Goal: Task Accomplishment & Management: Manage account settings

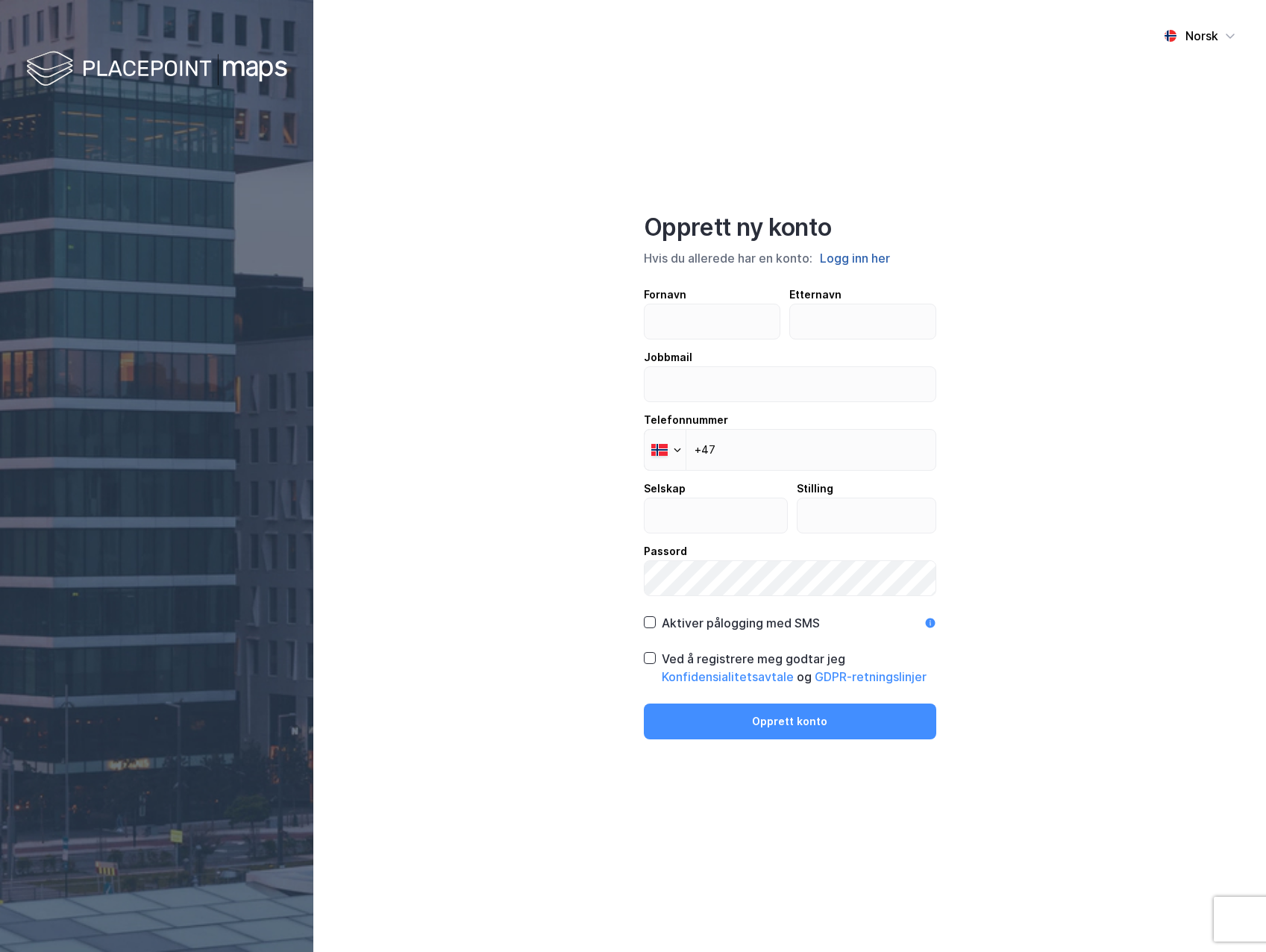
click at [848, 259] on button "Logg inn her" at bounding box center [855, 258] width 79 height 20
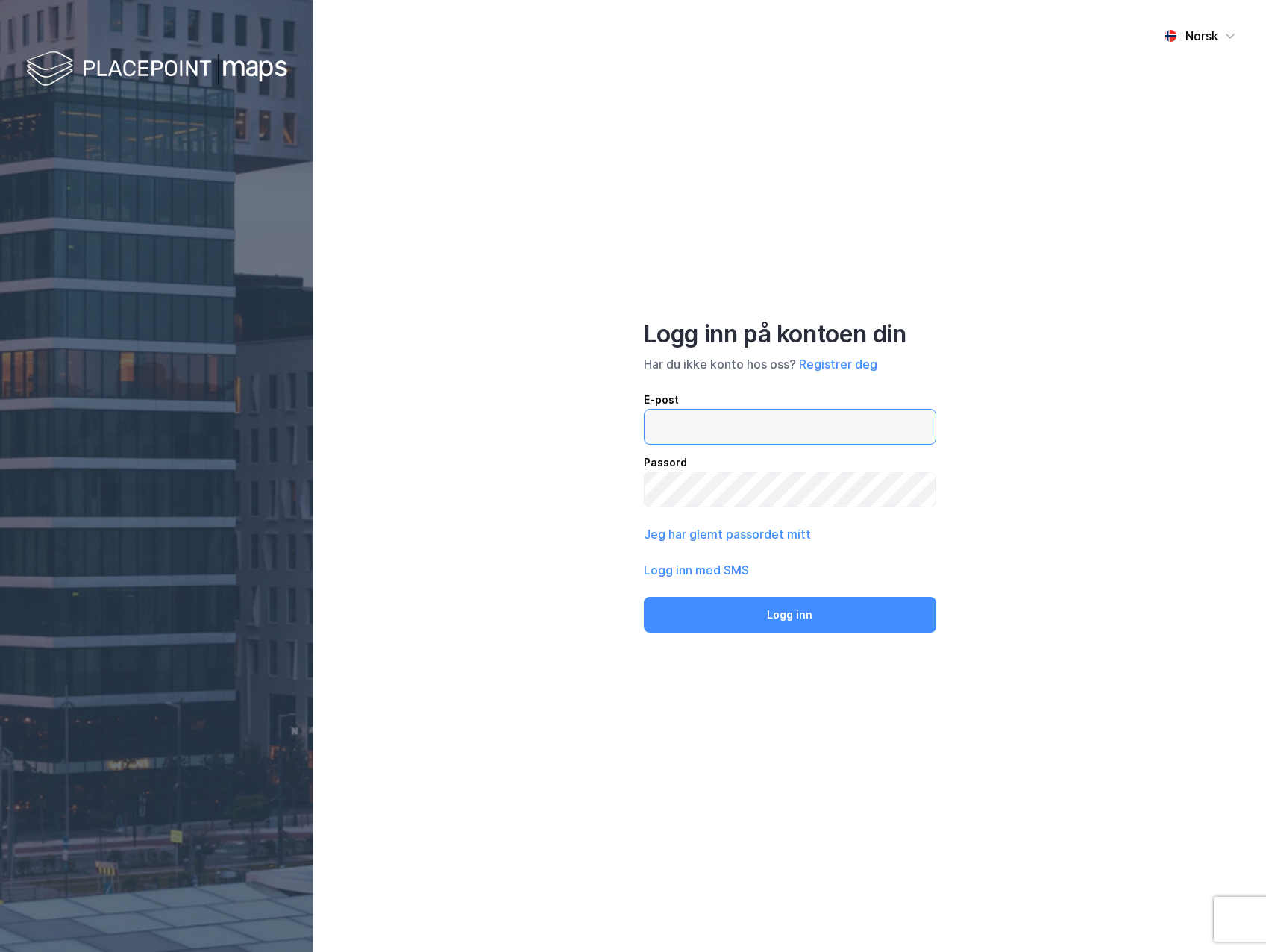
type input "advokat"
click at [701, 430] on input "advokat" at bounding box center [789, 426] width 291 height 34
click at [740, 425] on input "advokat" at bounding box center [789, 426] width 291 height 34
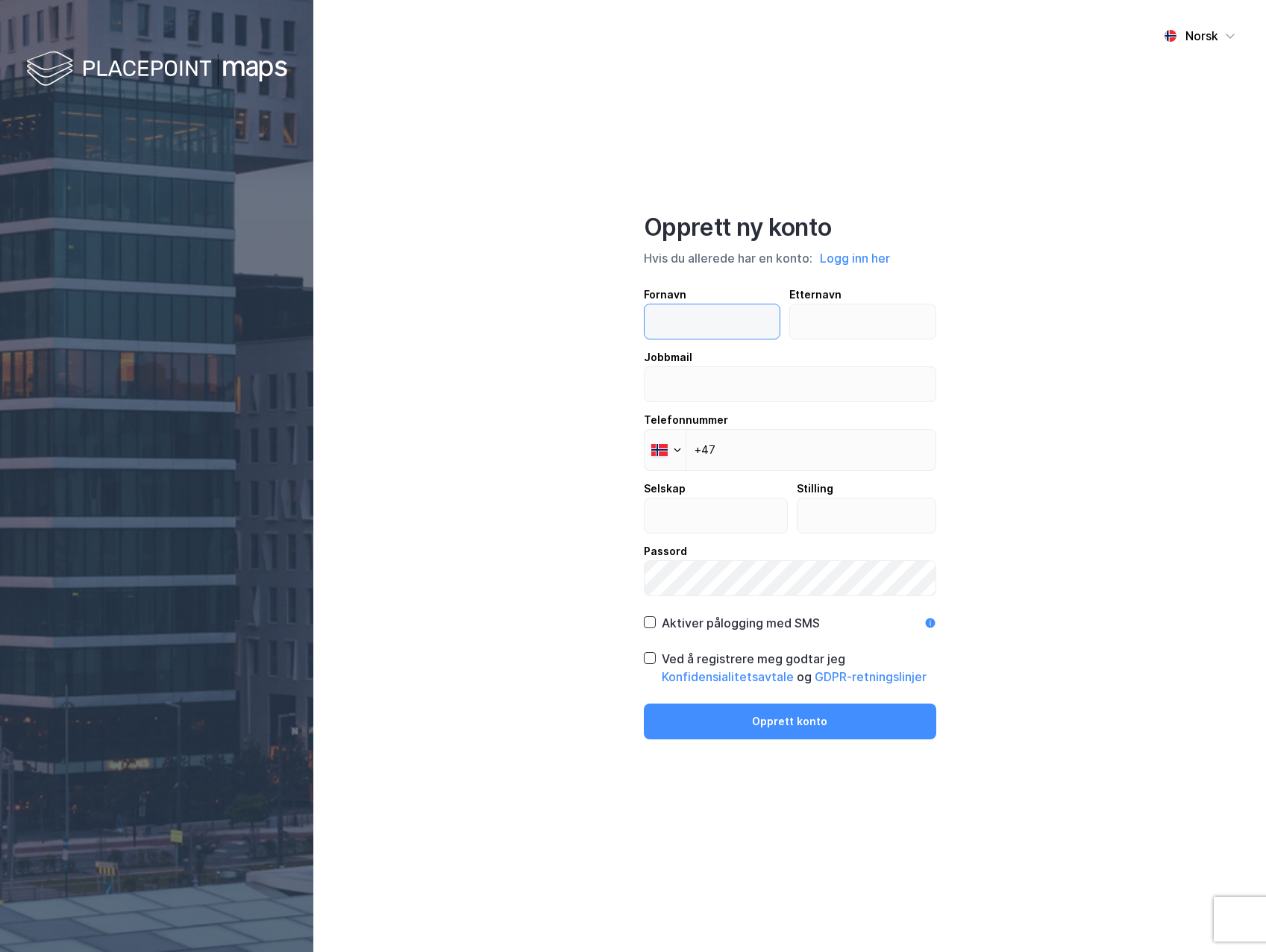
click at [650, 325] on input "text" at bounding box center [712, 322] width 135 height 34
type input "859"
type input "Grimstad"
type input "[EMAIL_ADDRESS][DOMAIN_NAME]"
type input "Braekhus"
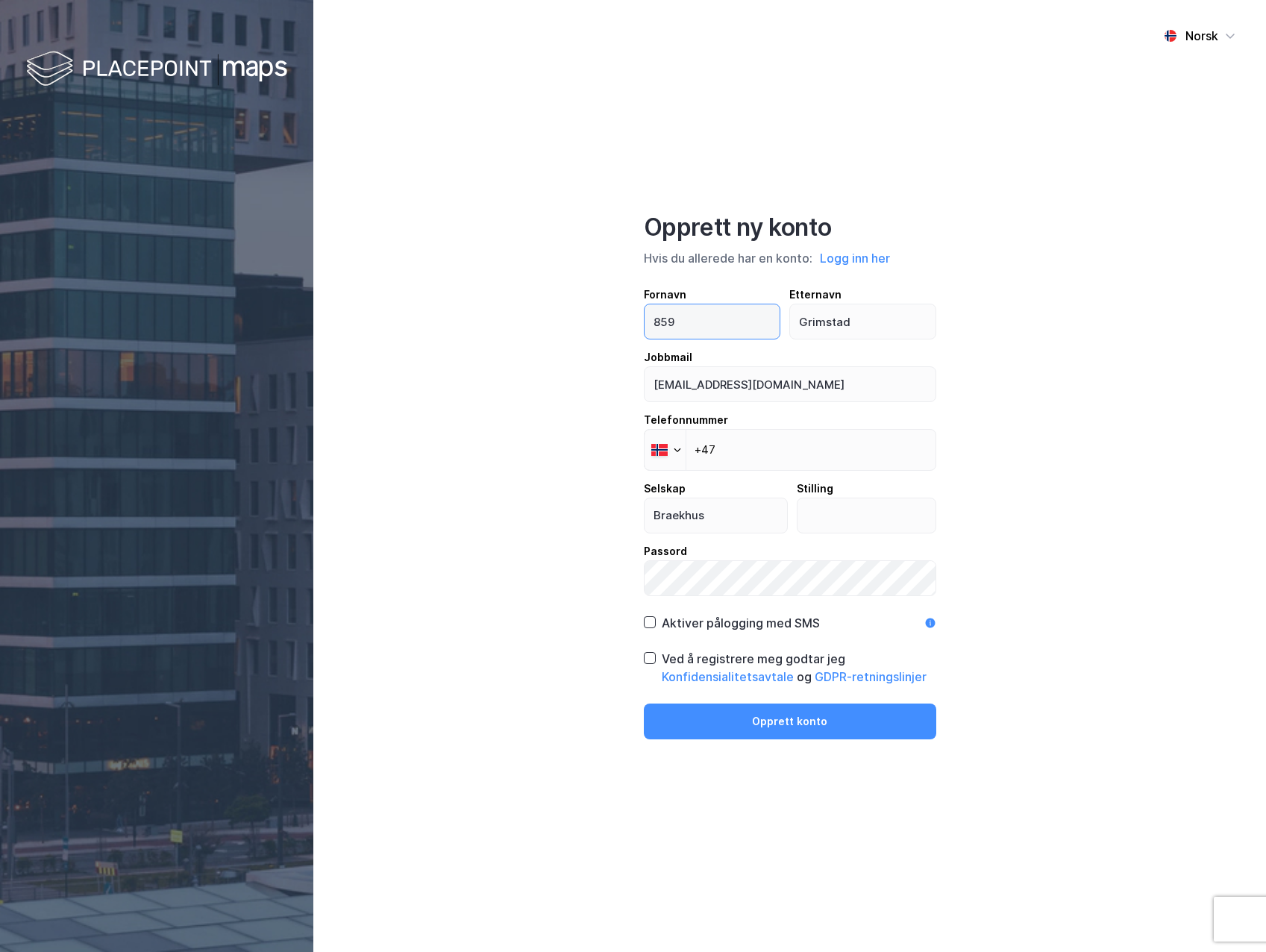
drag, startPoint x: 705, startPoint y: 324, endPoint x: 608, endPoint y: 323, distance: 97.0
click at [608, 323] on div "Norsk Opprett ny konto Hvis du allerede har en konto: Logg inn her Fornavn 859 …" at bounding box center [789, 476] width 953 height 952
type input "Benedicte"
click at [1037, 501] on div "Norsk Opprett ny konto Hvis du allerede har en konto: Logg inn her Fornavn Bene…" at bounding box center [789, 476] width 953 height 952
click at [777, 452] on input "+47" at bounding box center [789, 450] width 293 height 41
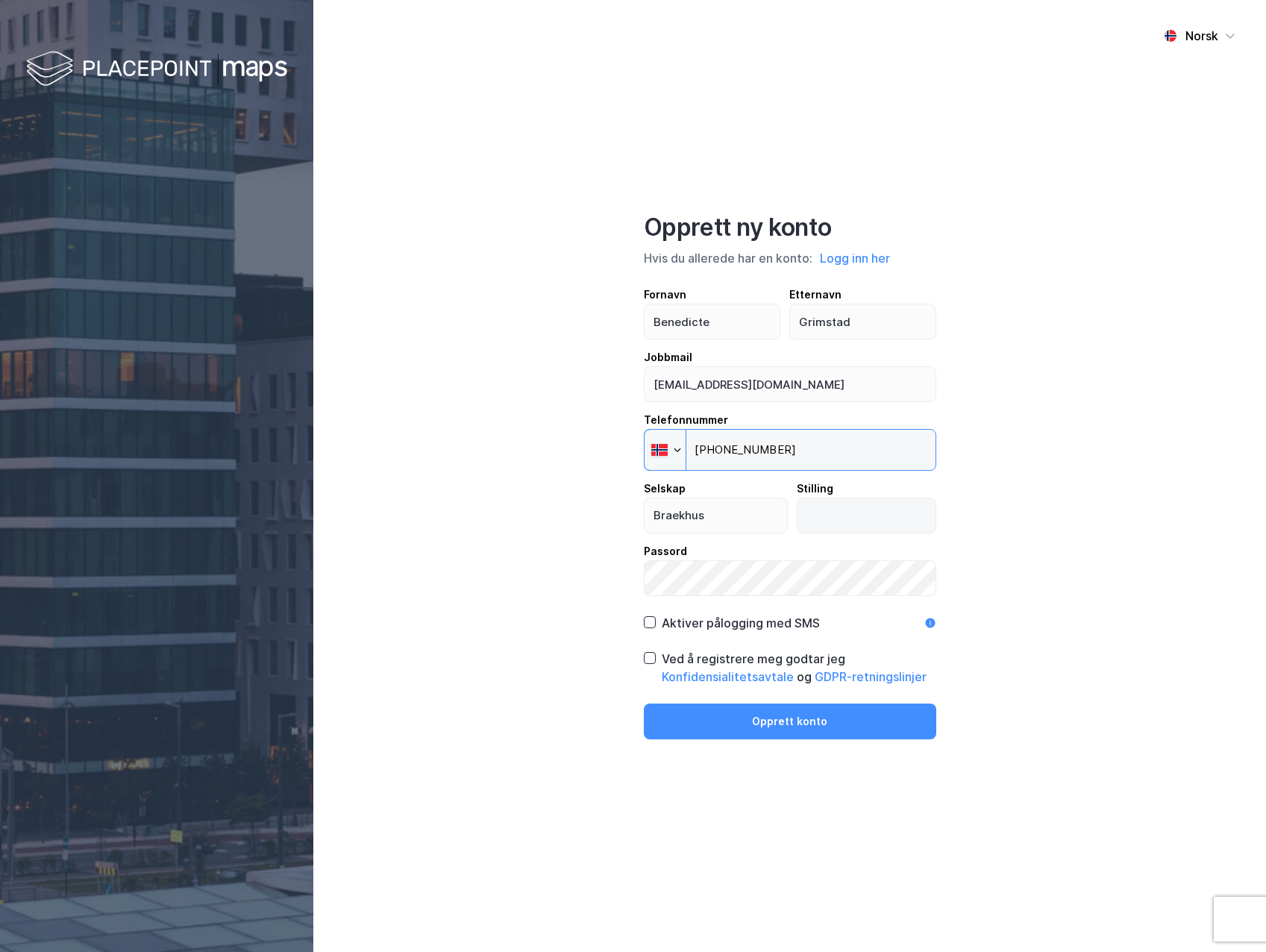
type input "+47 915 15 735"
drag, startPoint x: 815, startPoint y: 515, endPoint x: 942, endPoint y: 509, distance: 127.1
click at [823, 514] on input "text" at bounding box center [866, 516] width 138 height 34
type input "advokat"
click at [643, 704] on button "Opprett konto" at bounding box center [789, 722] width 293 height 36
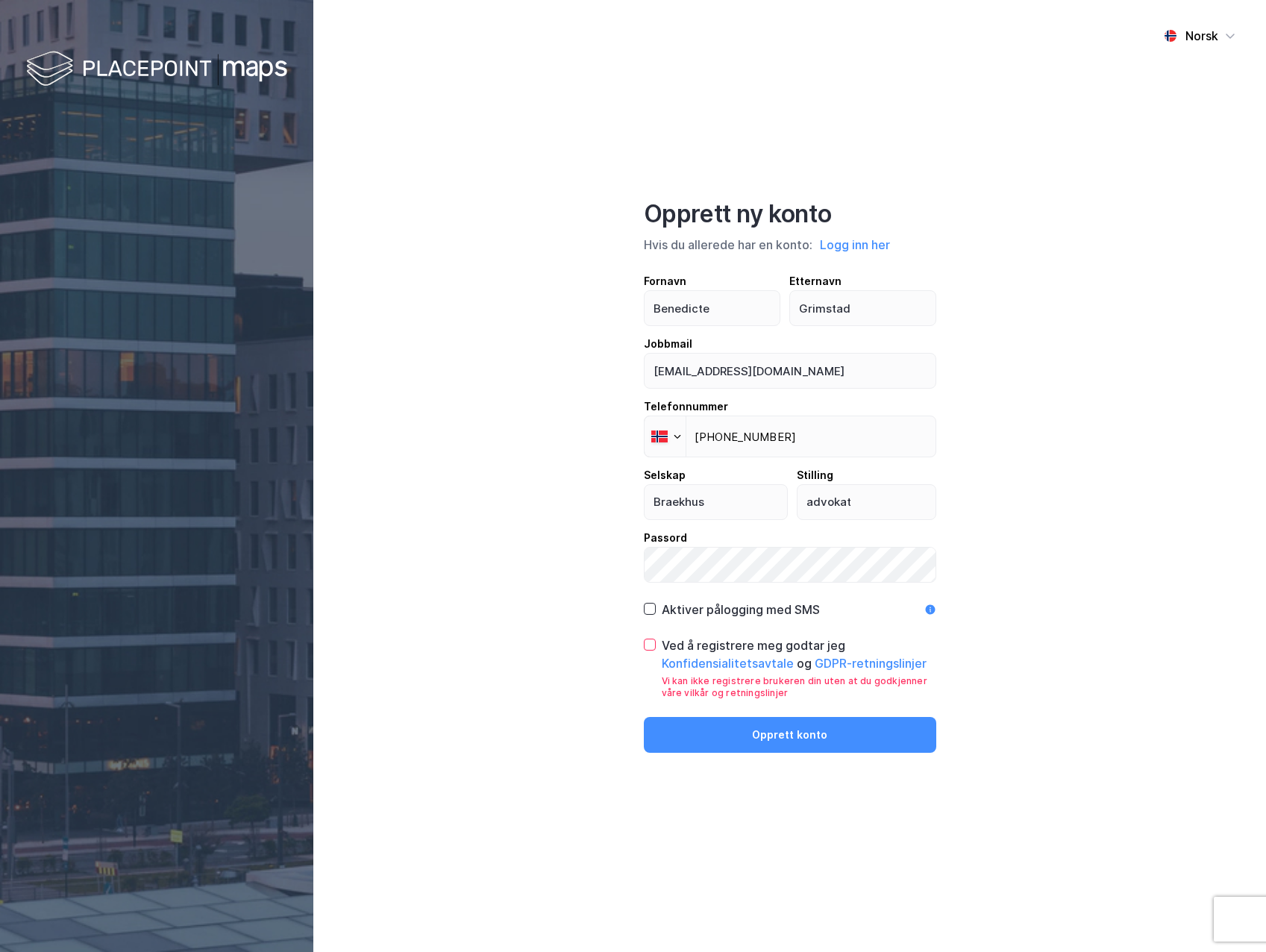
click at [564, 738] on div "Norsk Opprett ny konto Hvis du allerede har en konto: Logg inn her Fornavn Bene…" at bounding box center [789, 476] width 953 height 952
click at [649, 647] on icon at bounding box center [649, 644] width 8 height 6
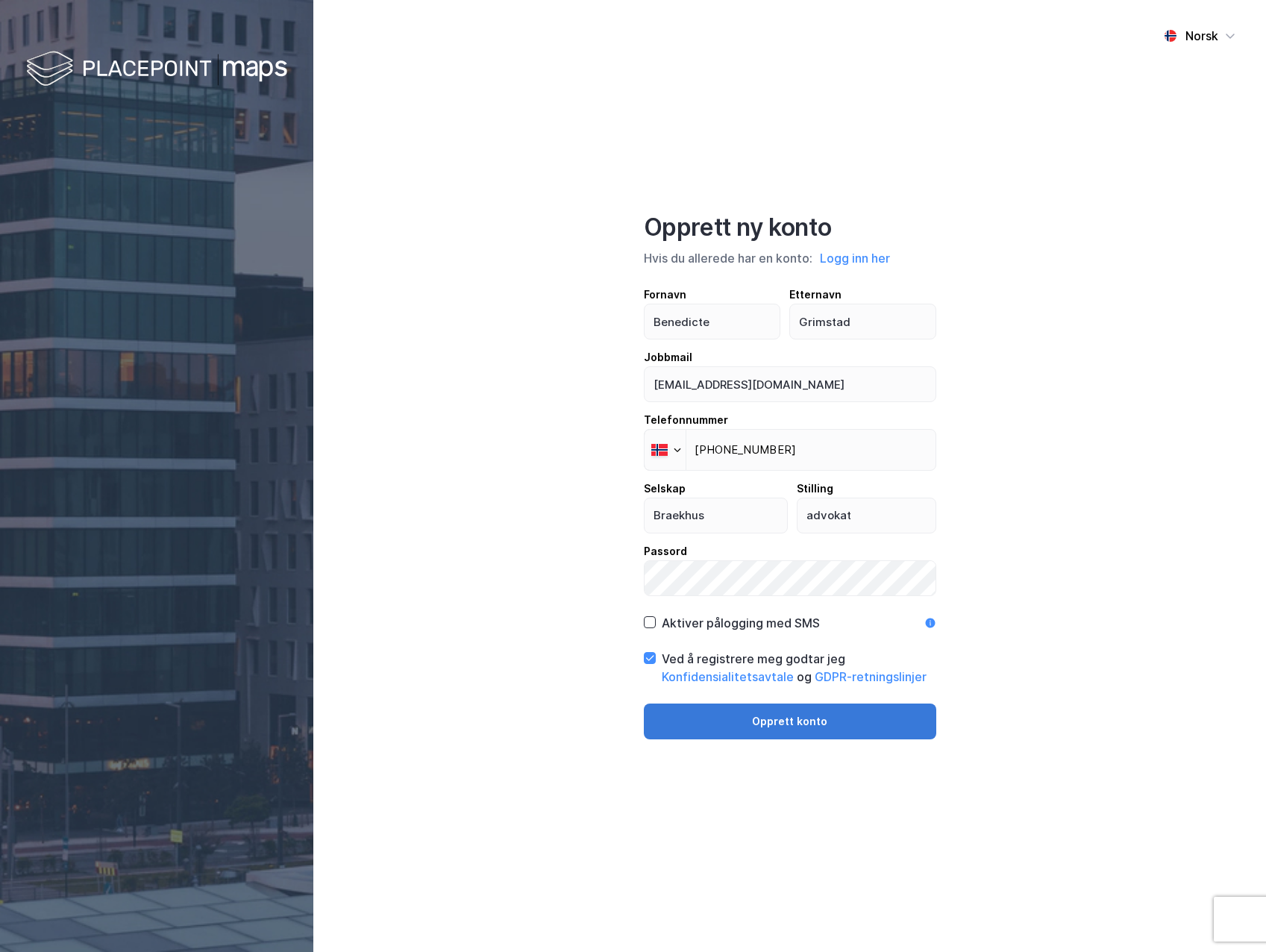
click at [776, 712] on button "Opprett konto" at bounding box center [789, 722] width 293 height 36
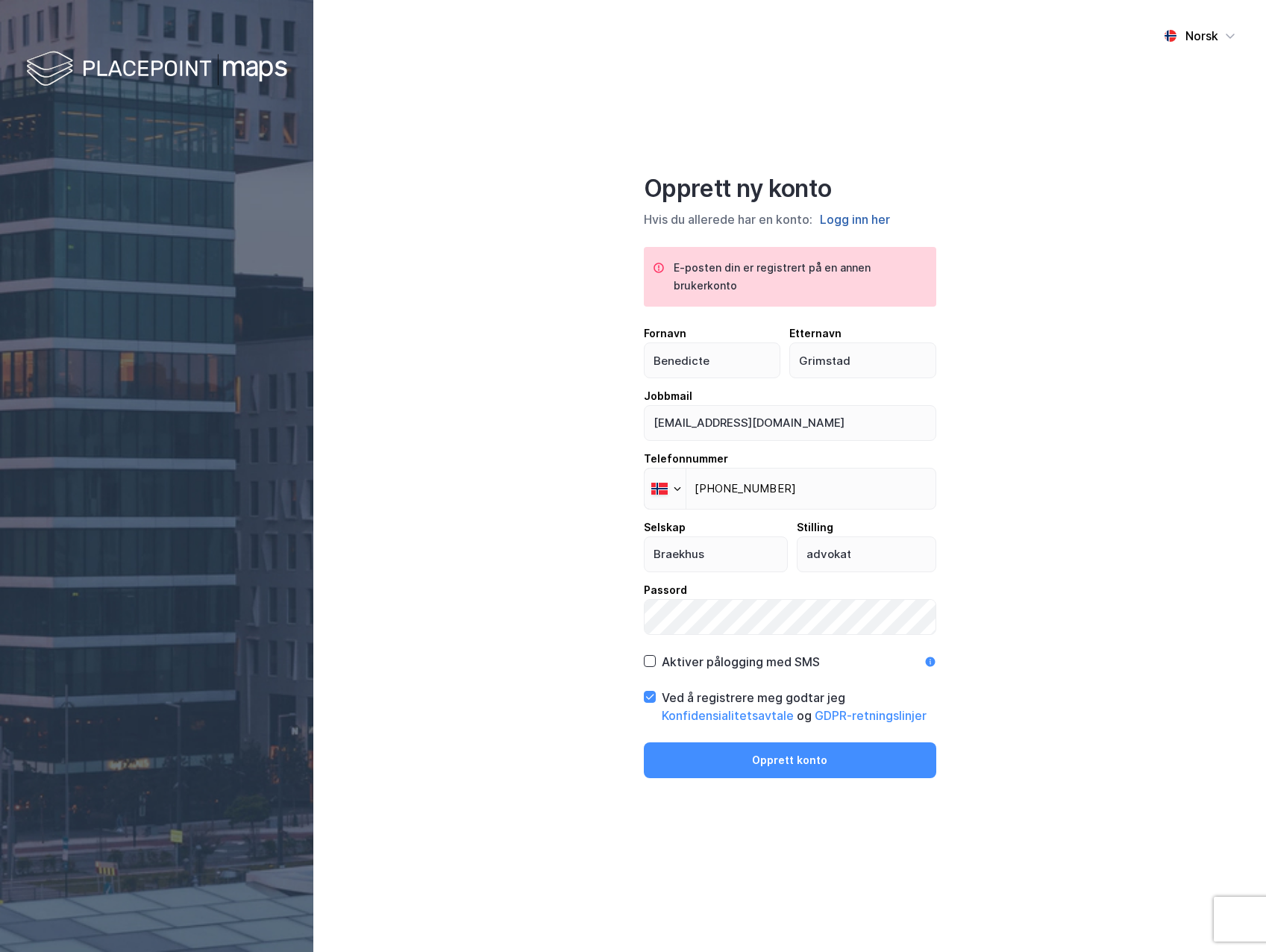
click at [861, 218] on button "Logg inn her" at bounding box center [855, 219] width 79 height 20
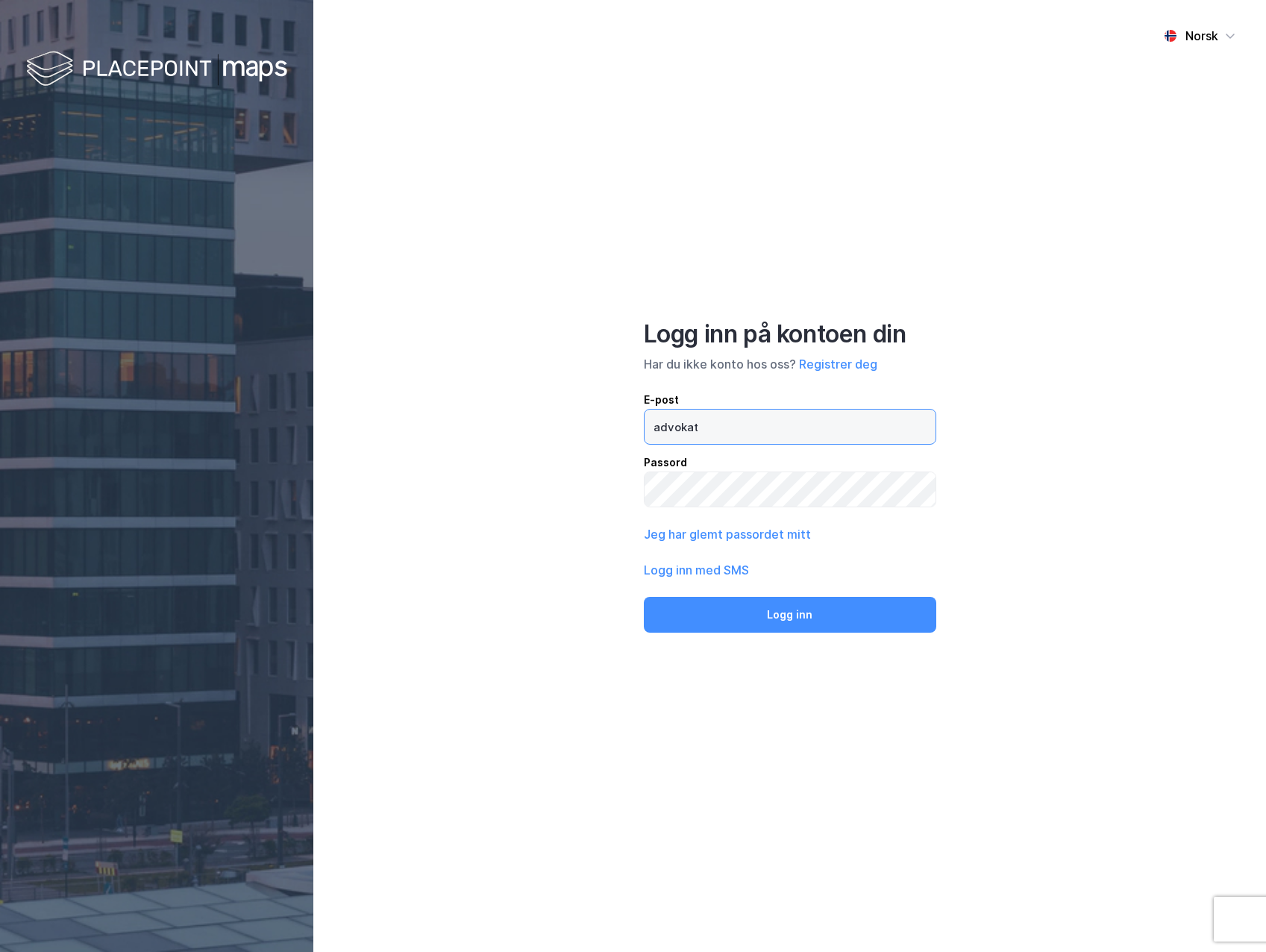
click at [726, 430] on input "advokat" at bounding box center [789, 426] width 291 height 34
drag, startPoint x: 600, startPoint y: 423, endPoint x: 576, endPoint y: 421, distance: 24.1
click at [576, 421] on div "Norsk Logg inn på kontoen din Har du ikke konto hos oss? Registrer deg E-post a…" at bounding box center [789, 476] width 953 height 952
type input "[EMAIL_ADDRESS][DOMAIN_NAME]"
click at [599, 480] on div "Norsk Logg inn på kontoen din Har du ikke konto hos oss? Registrer deg E-post […" at bounding box center [789, 476] width 953 height 952
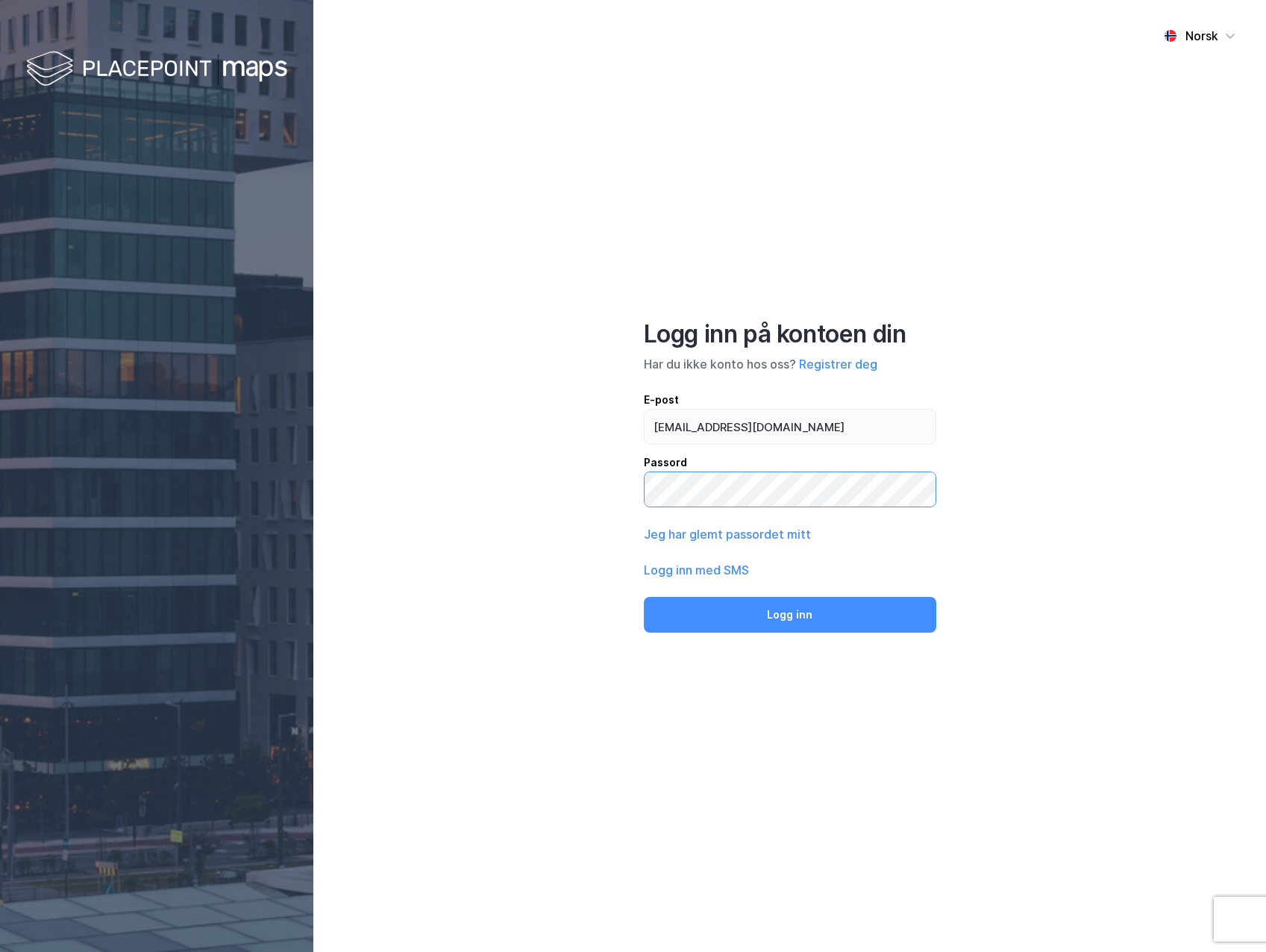
click at [643, 596] on button "Logg inn" at bounding box center [789, 614] width 293 height 36
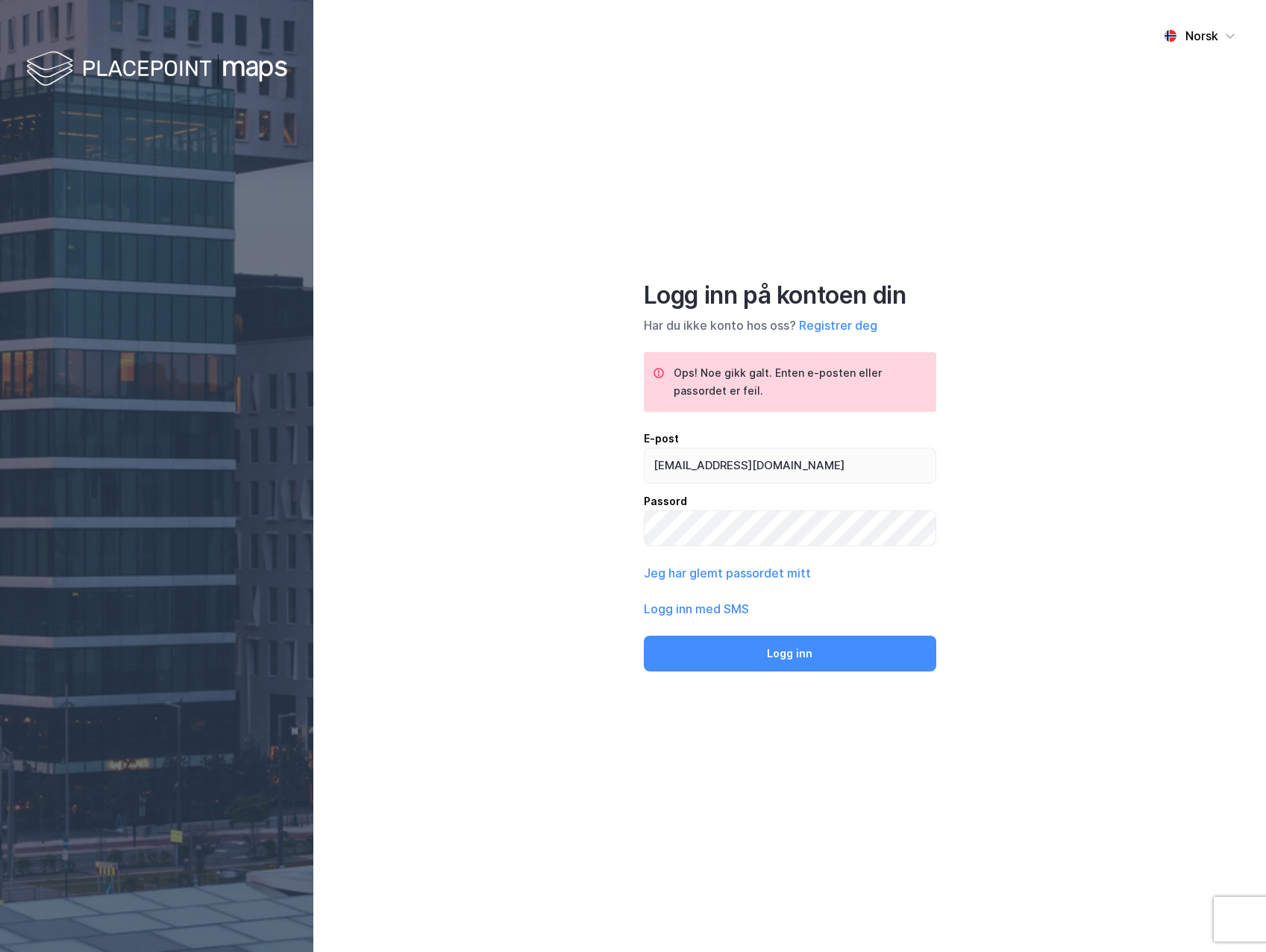
click at [540, 391] on div "Norsk Logg inn på kontoen din Har du ikke konto hos oss? Registrer deg Ops! Noe…" at bounding box center [789, 476] width 953 height 952
click at [758, 572] on button "Jeg har glemt passordet mitt" at bounding box center [727, 573] width 167 height 18
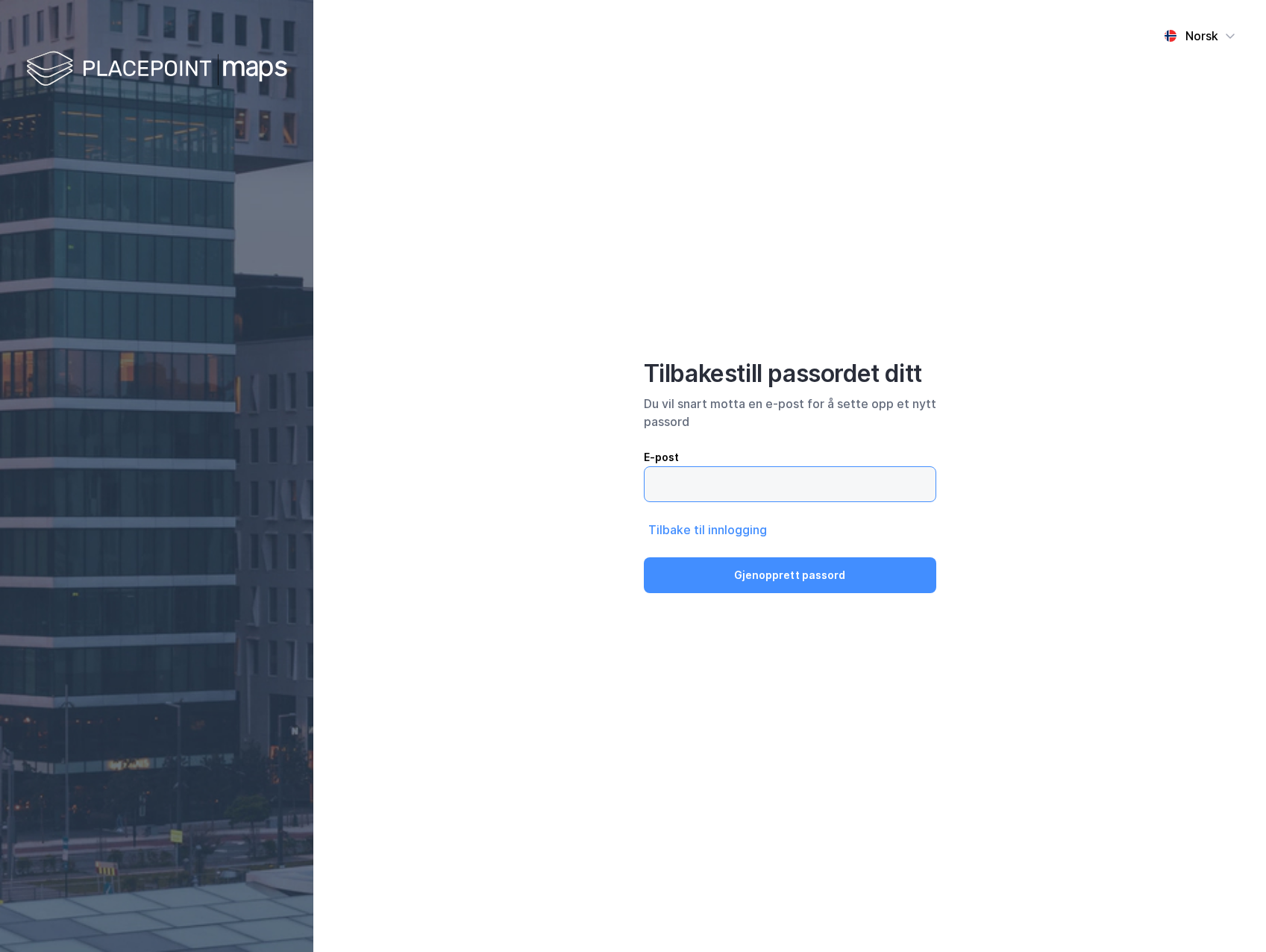
drag, startPoint x: 650, startPoint y: 489, endPoint x: 677, endPoint y: 484, distance: 27.5
click at [651, 488] on input "email" at bounding box center [789, 484] width 291 height 34
type input "[EMAIL_ADDRESS][DOMAIN_NAME]"
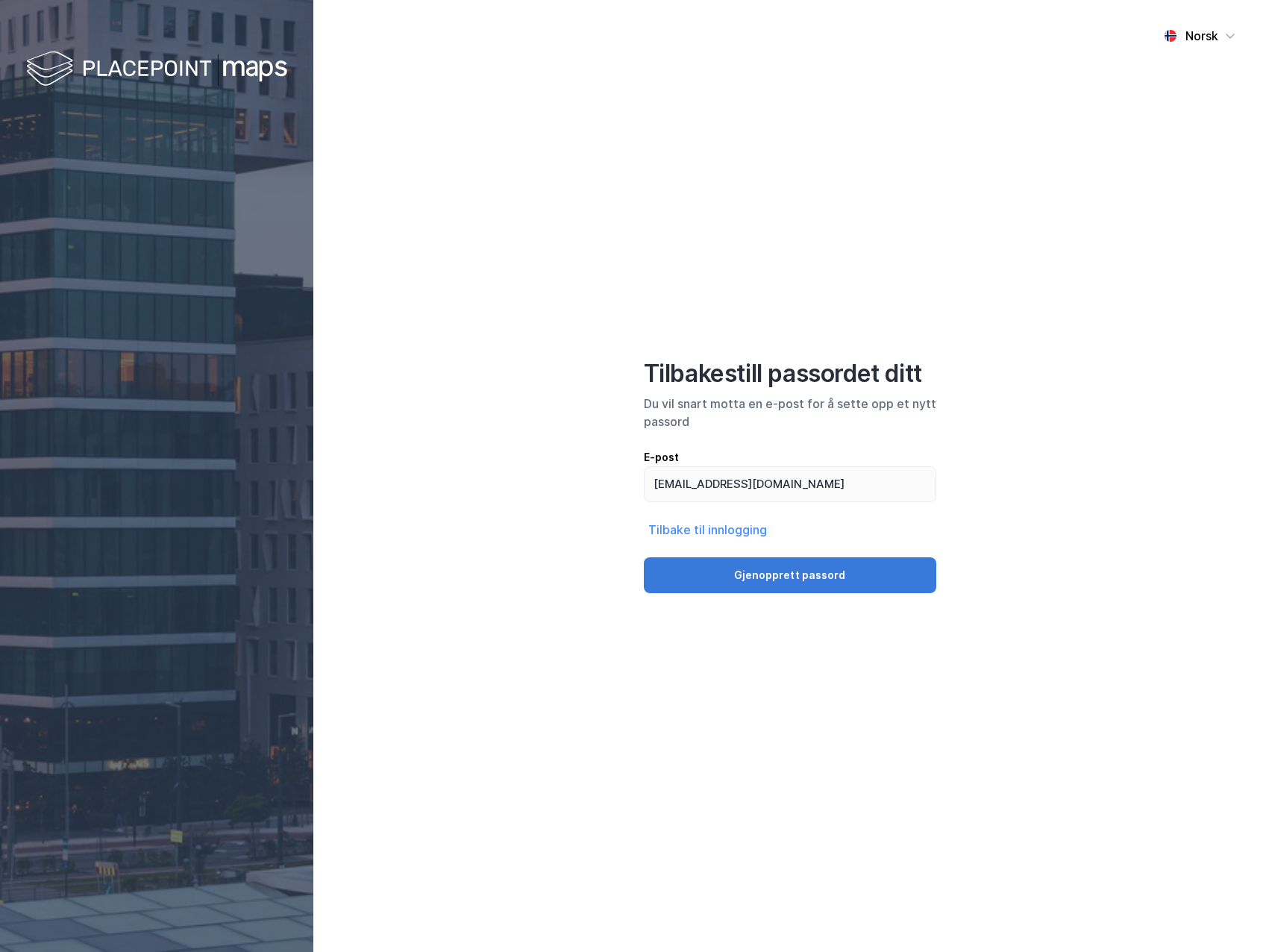
click at [709, 576] on button "Gjenopprett passord" at bounding box center [789, 575] width 293 height 36
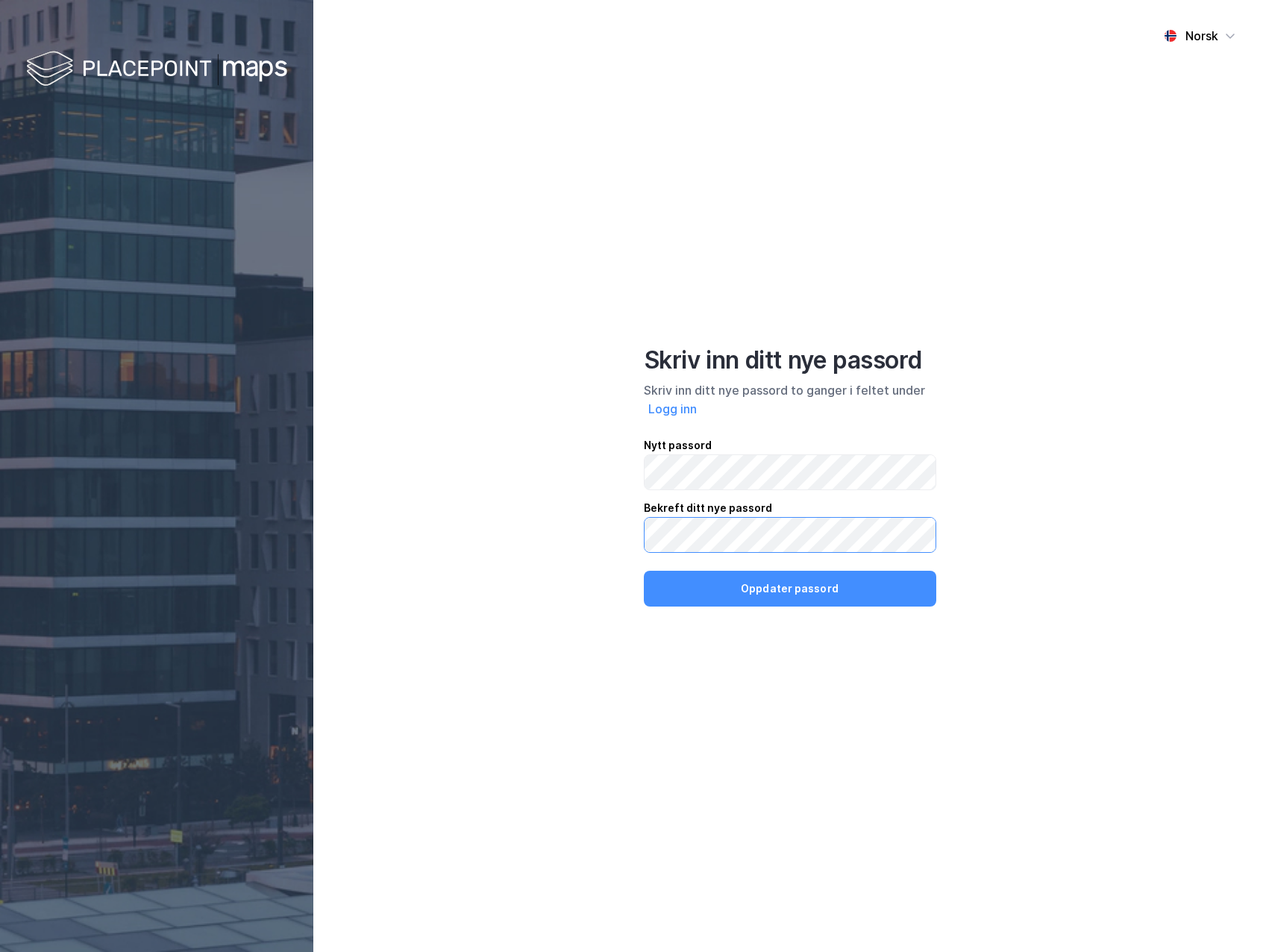
click button "Oppdater passord" at bounding box center [789, 589] width 293 height 36
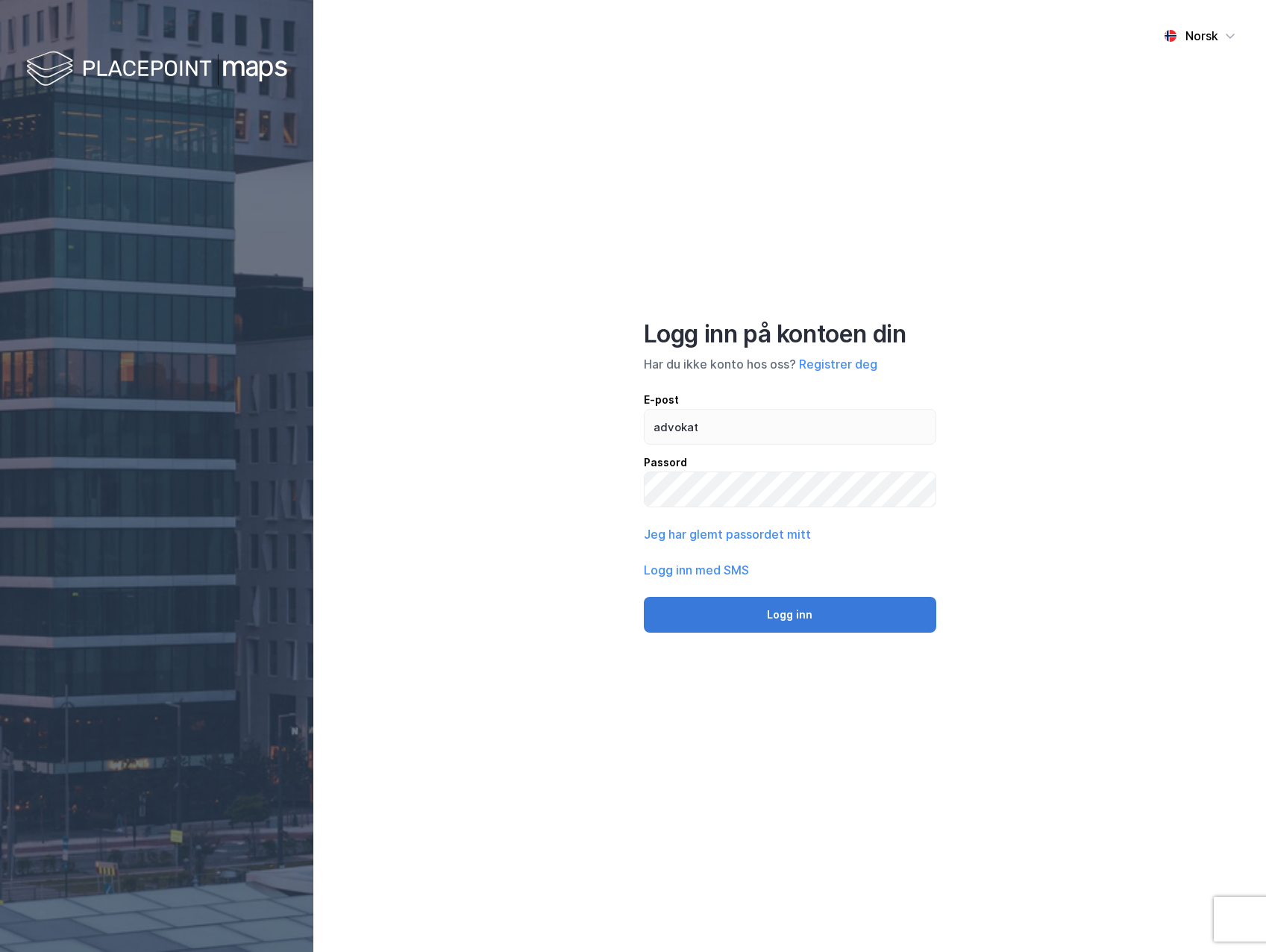
click at [787, 608] on button "Logg inn" at bounding box center [789, 614] width 293 height 36
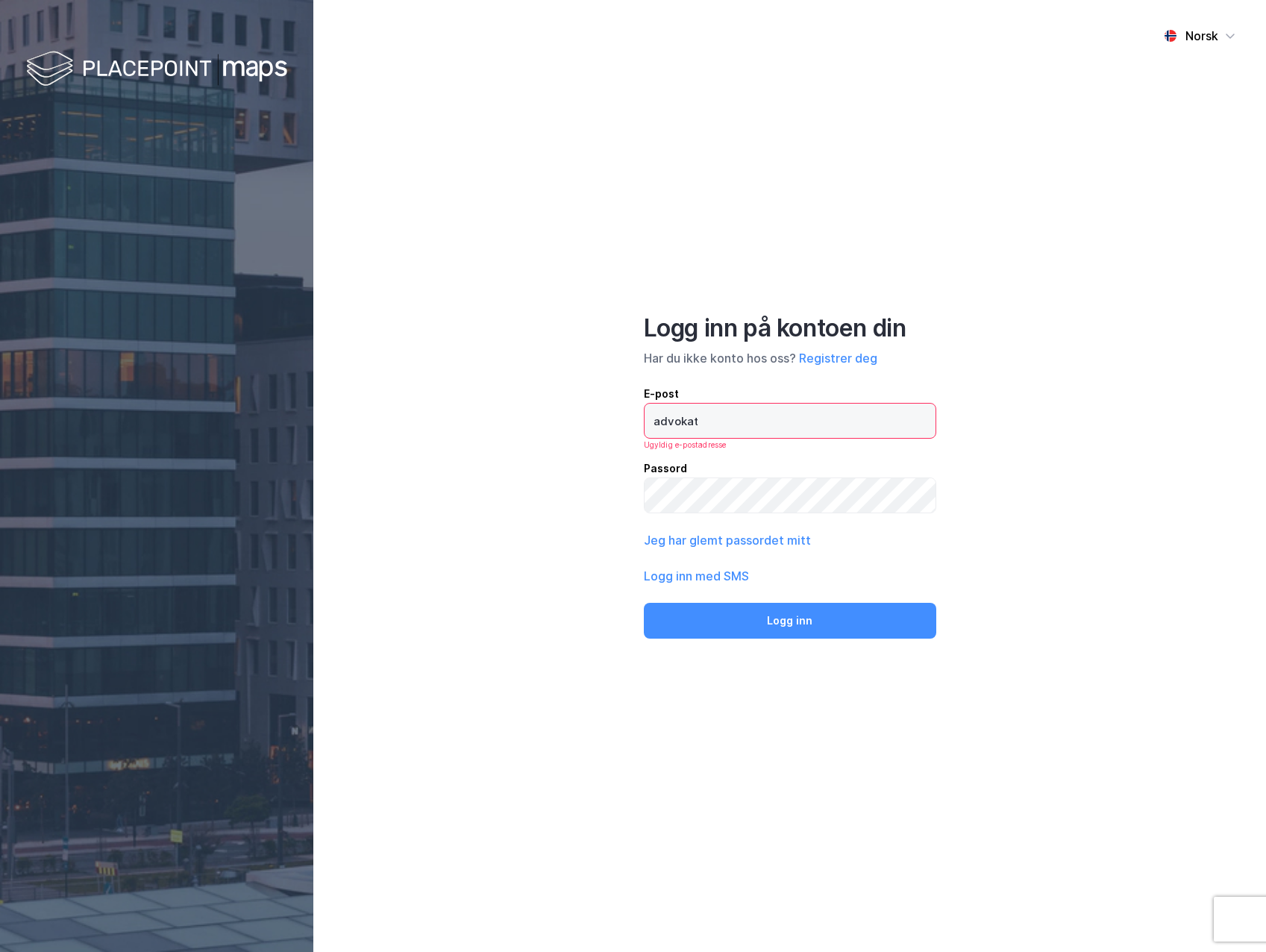
drag, startPoint x: 681, startPoint y: 417, endPoint x: 690, endPoint y: 411, distance: 10.8
click at [681, 417] on input "advokat" at bounding box center [789, 420] width 291 height 34
drag, startPoint x: 701, startPoint y: 417, endPoint x: 604, endPoint y: 415, distance: 97.0
click at [604, 415] on div "Norsk Logg inn på kontoen din Har du ikke konto hos oss? Registrer deg E-post a…" at bounding box center [789, 476] width 953 height 952
type input "[EMAIL_ADDRESS][DOMAIN_NAME]"
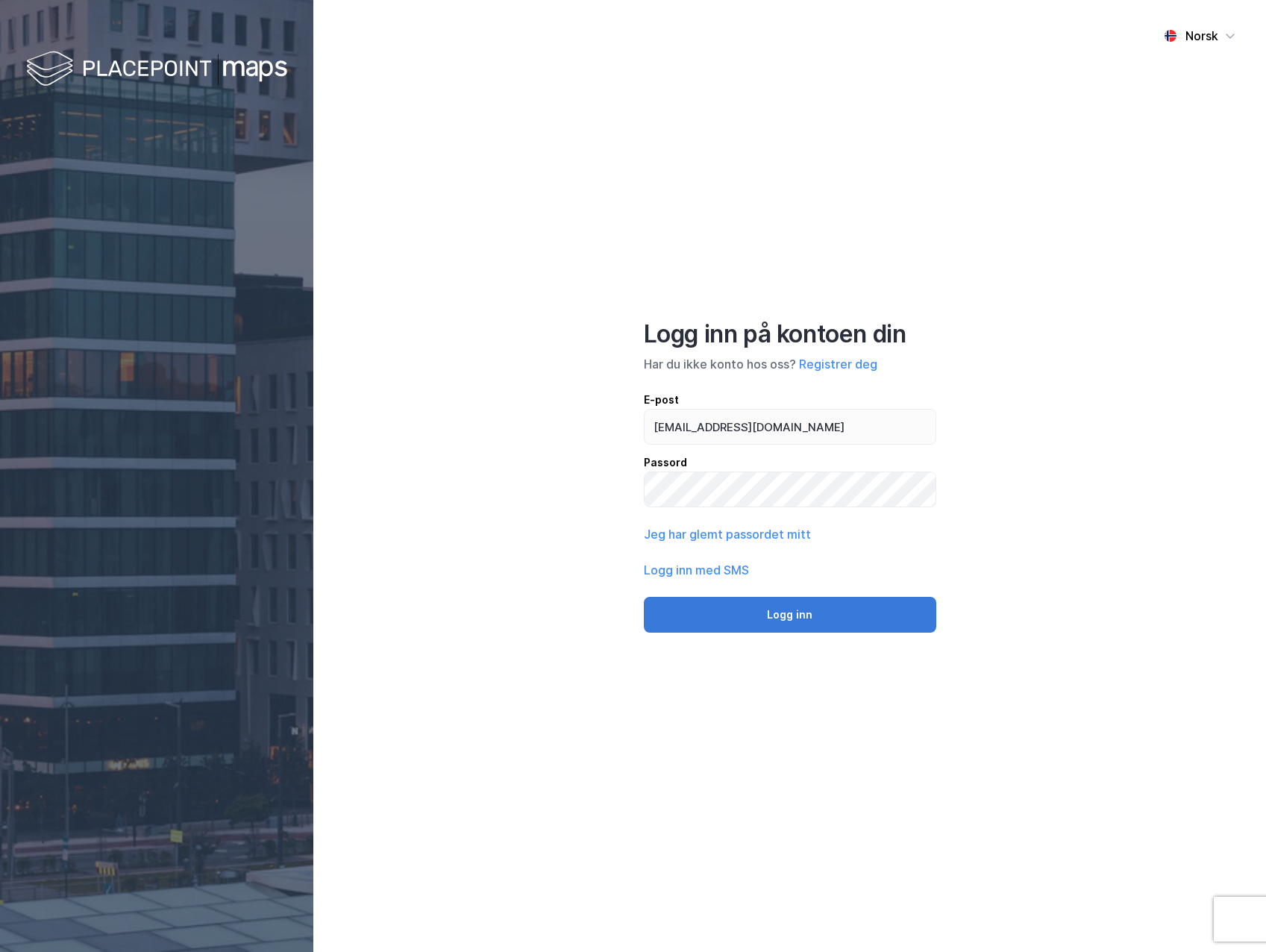
click at [790, 621] on button "Logg inn" at bounding box center [789, 614] width 293 height 36
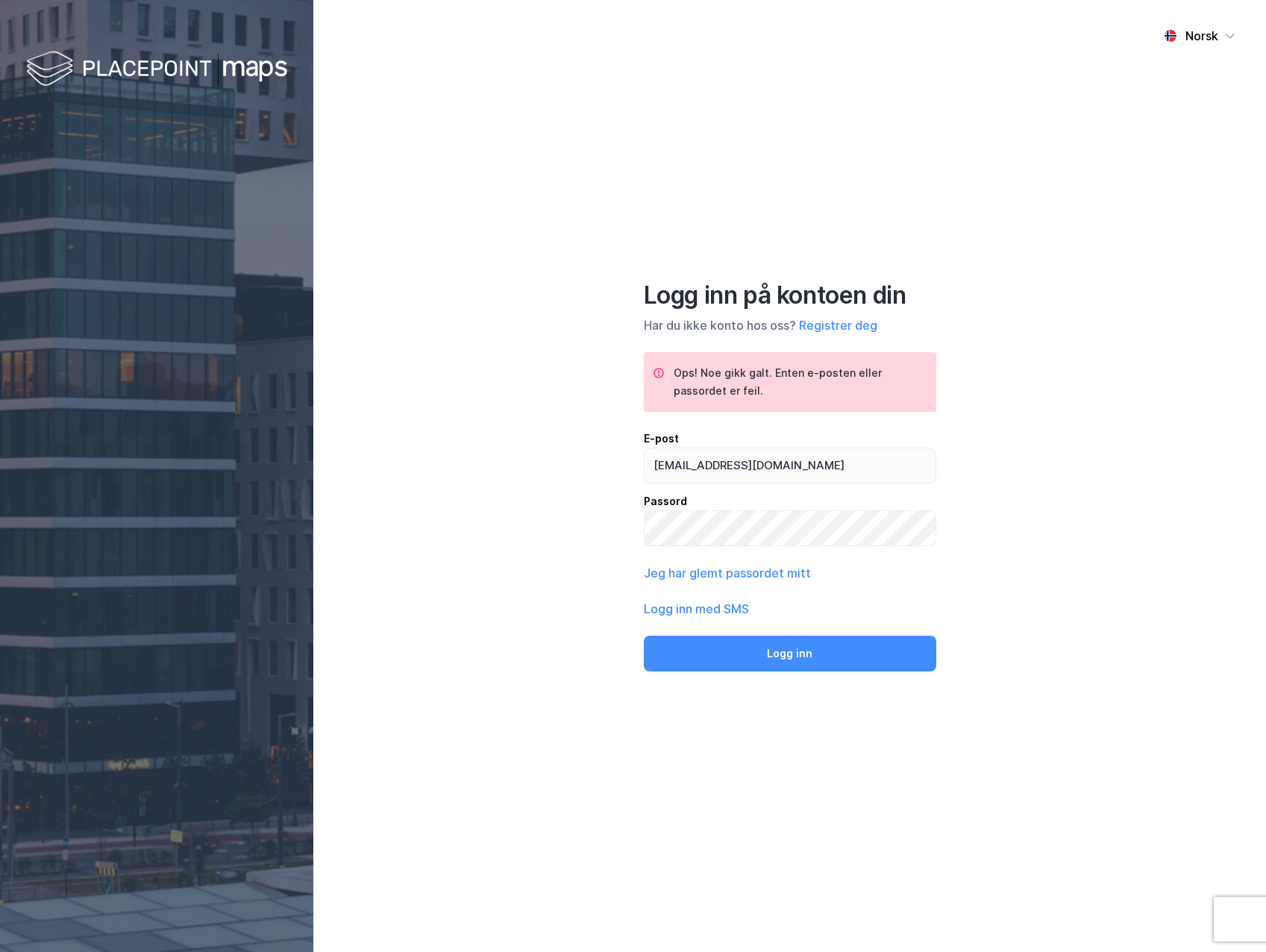
click at [737, 23] on div "Norsk Logg inn på kontoen din Har du ikke konto hos oss? Registrer deg Ops! Noe…" at bounding box center [789, 476] width 953 height 952
click at [781, 643] on button "Logg inn" at bounding box center [789, 654] width 293 height 36
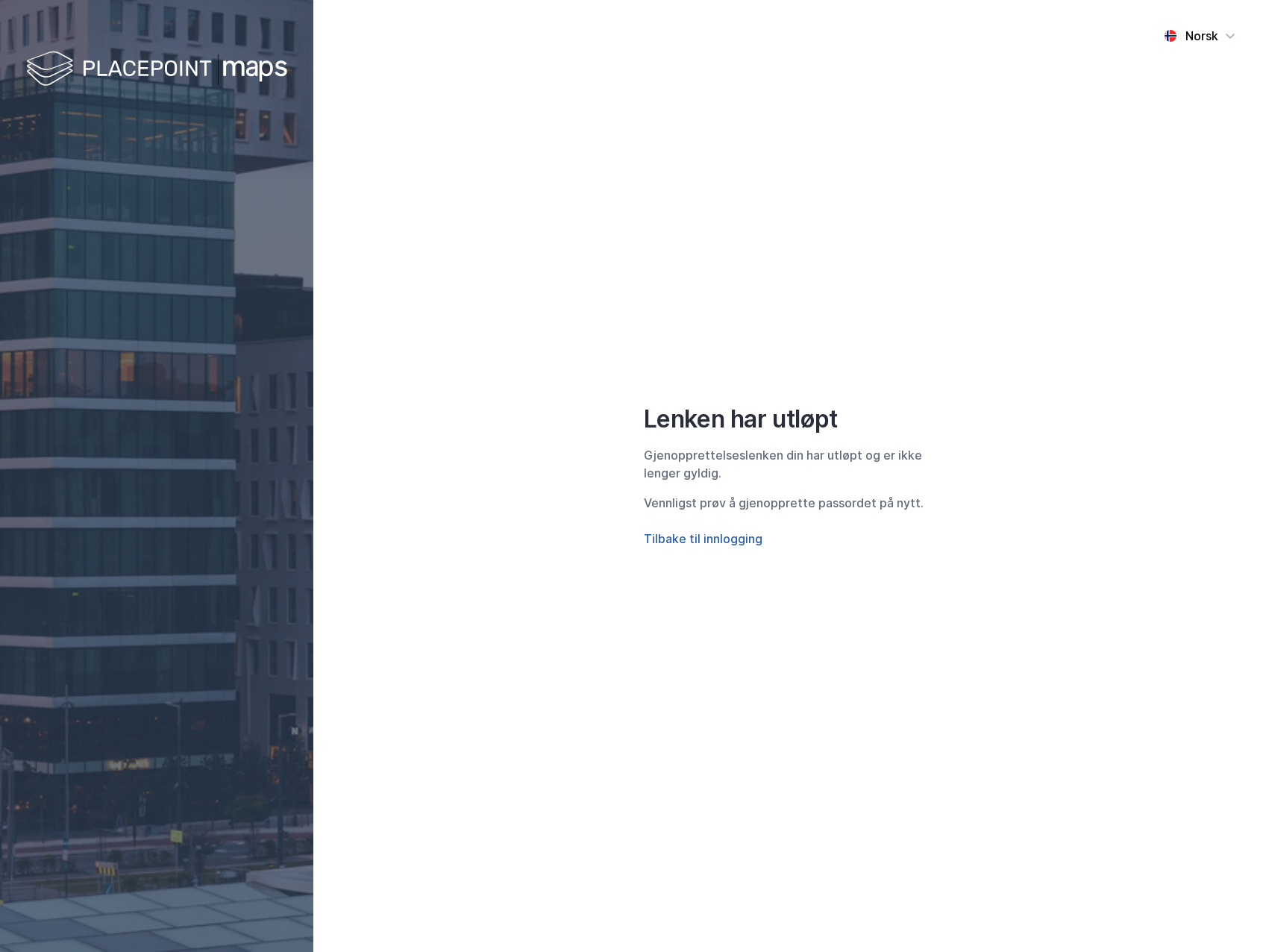
click at [723, 544] on button "Tilbake til innlogging" at bounding box center [703, 538] width 119 height 18
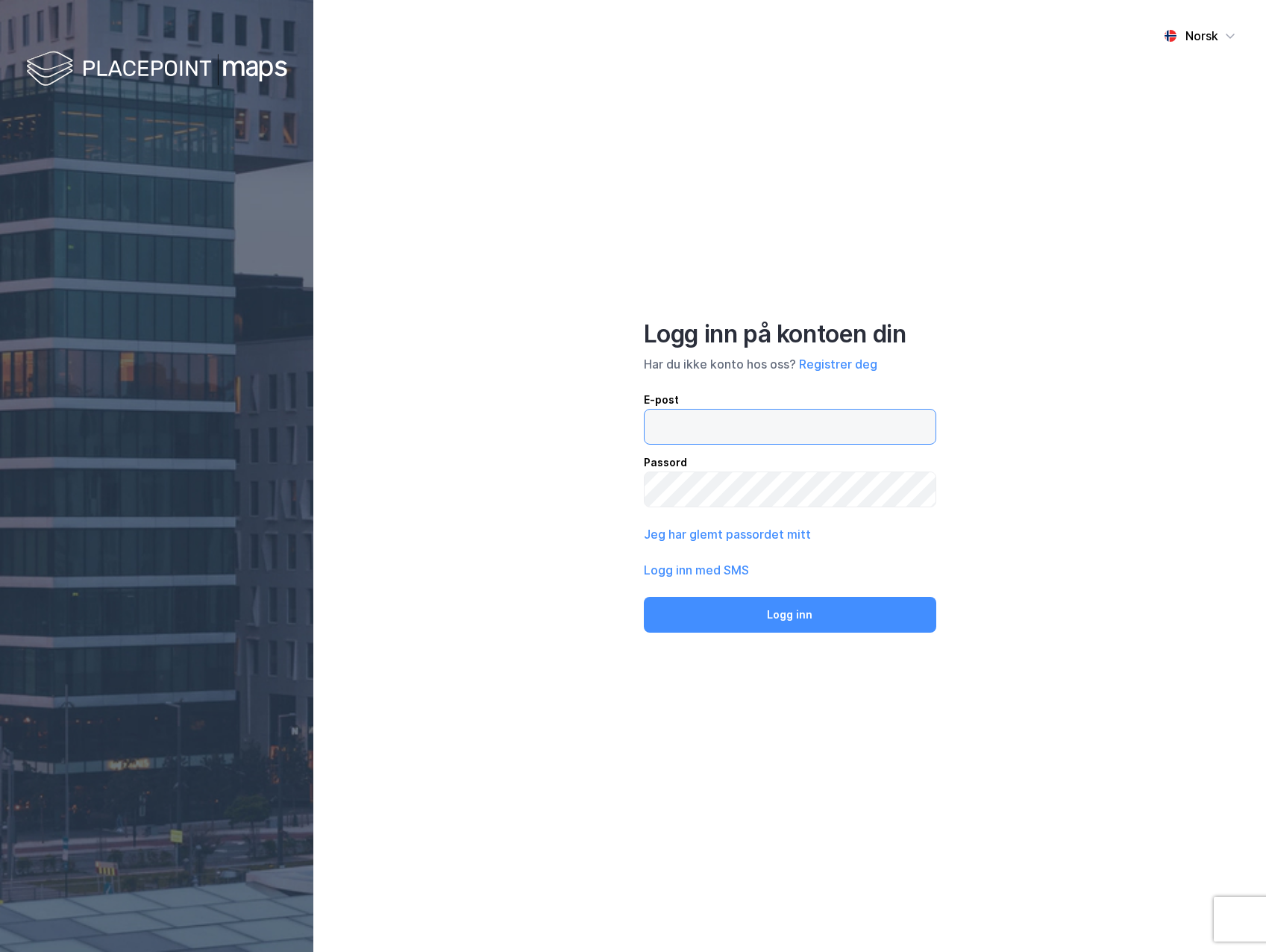
type input "advokat"
click at [644, 419] on input "advokat" at bounding box center [789, 426] width 291 height 34
drag, startPoint x: 752, startPoint y: 427, endPoint x: 595, endPoint y: 420, distance: 157.2
click at [595, 420] on div "Norsk Logg inn på kontoen din Har du ikke konto hos oss? Registrer deg E-post a…" at bounding box center [789, 476] width 953 height 952
type input "[EMAIL_ADDRESS][DOMAIN_NAME]"
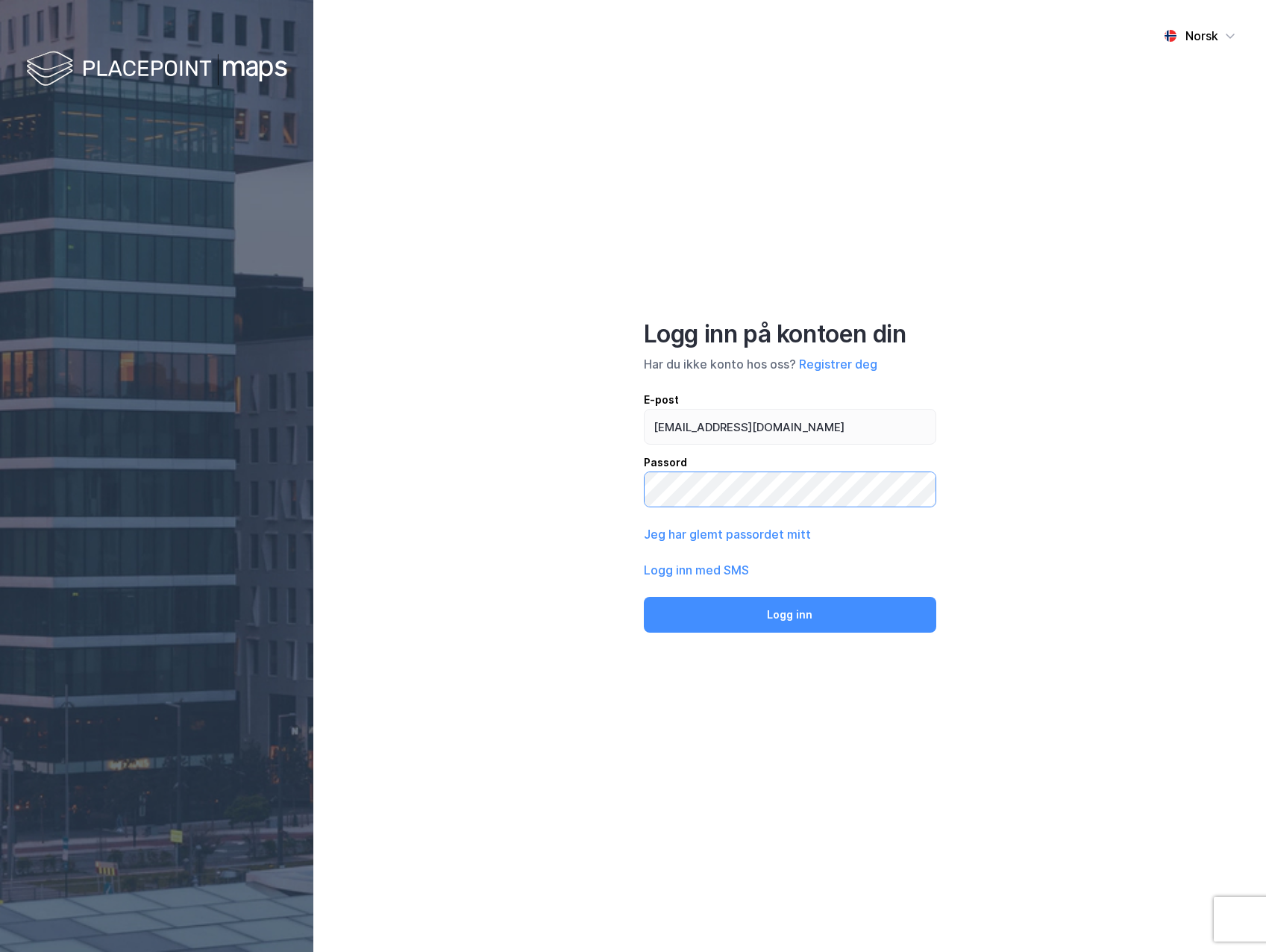
click at [554, 484] on div "Norsk Logg inn på kontoen din Har du ikke konto hos oss? Registrer deg E-post […" at bounding box center [789, 476] width 953 height 952
click at [643, 596] on button "Logg inn" at bounding box center [789, 614] width 293 height 36
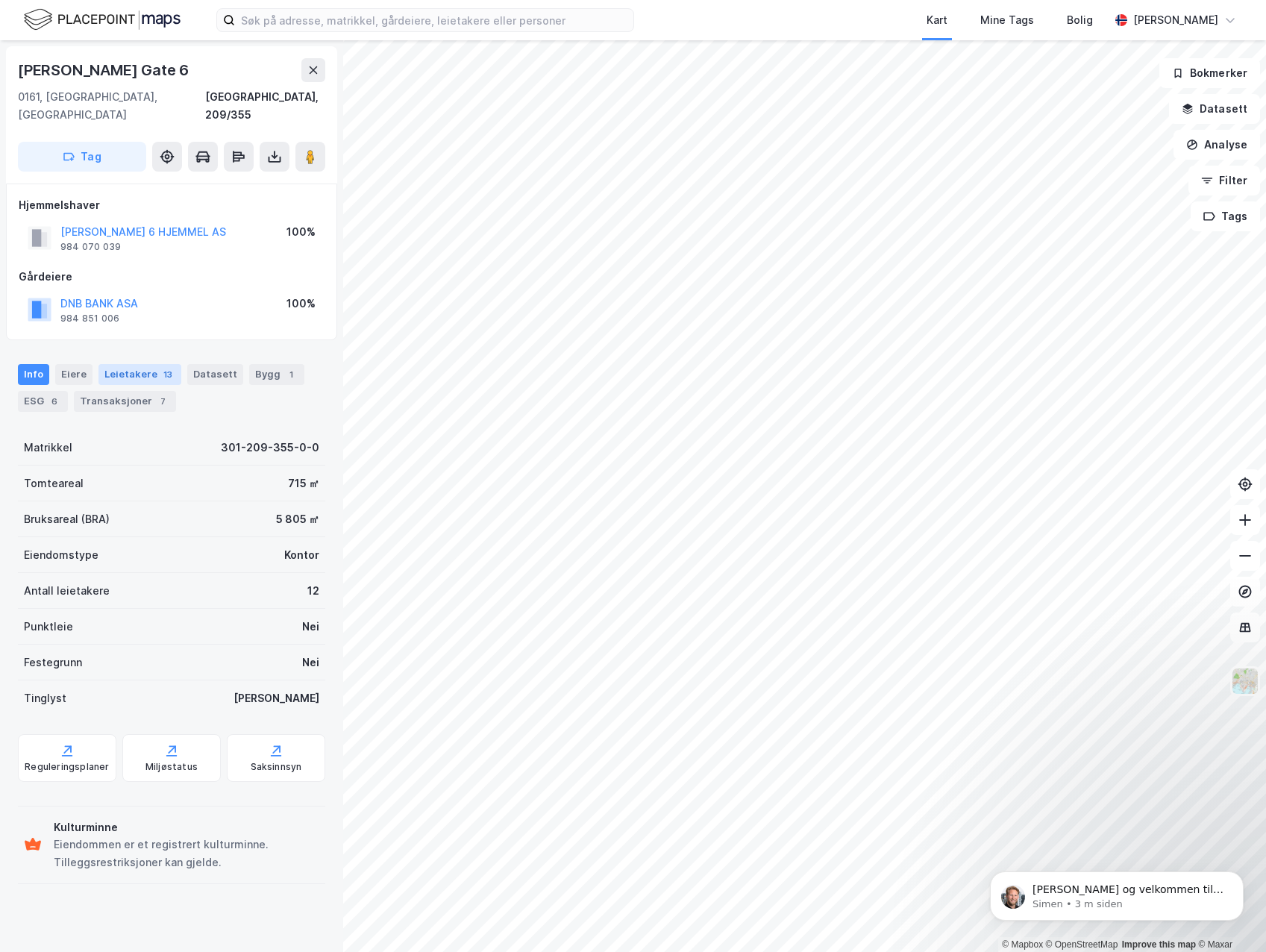
click at [131, 364] on div "Leietakere 13" at bounding box center [140, 374] width 83 height 21
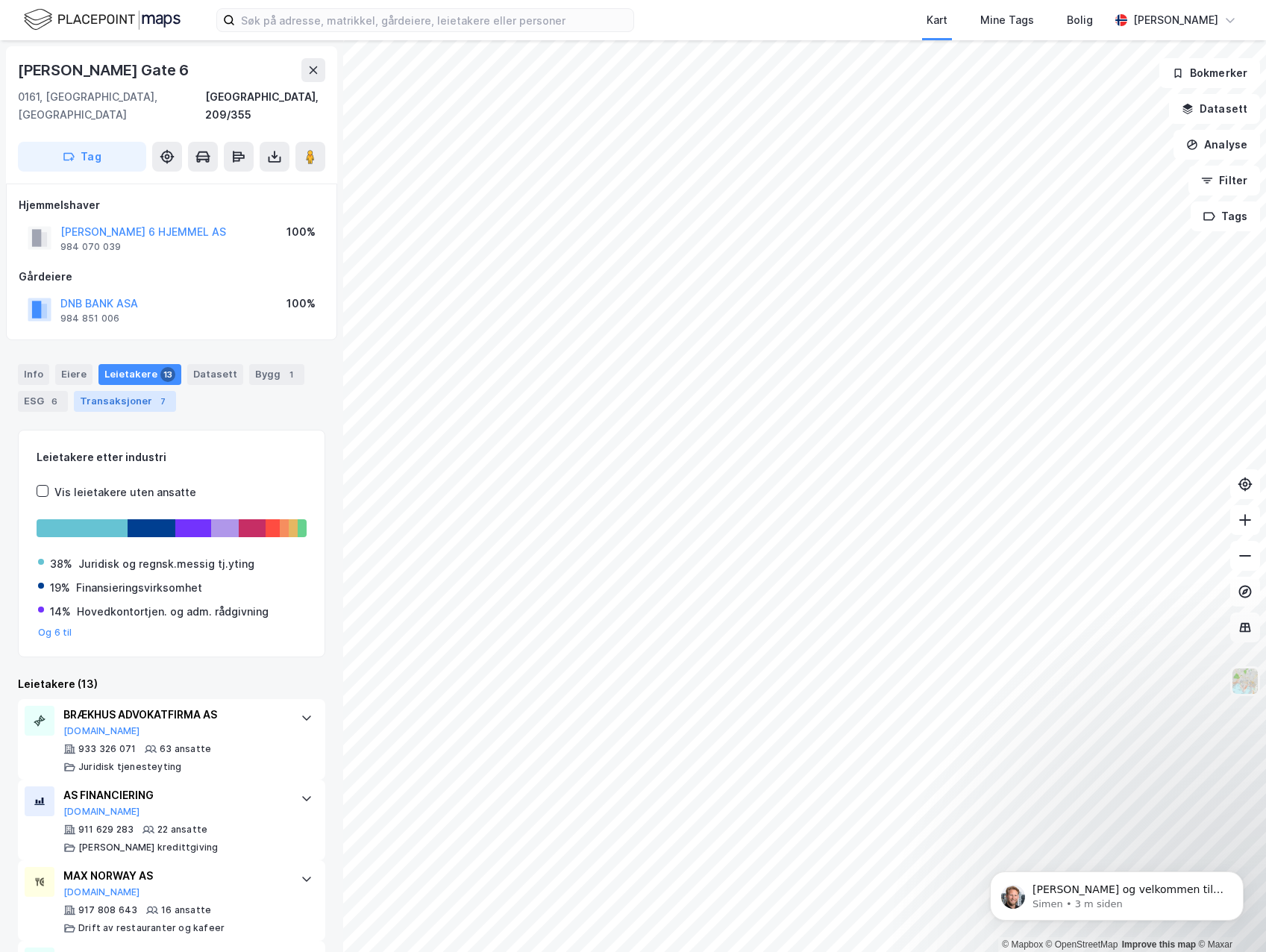
click at [105, 391] on div "Transaksjoner 7" at bounding box center [125, 402] width 103 height 21
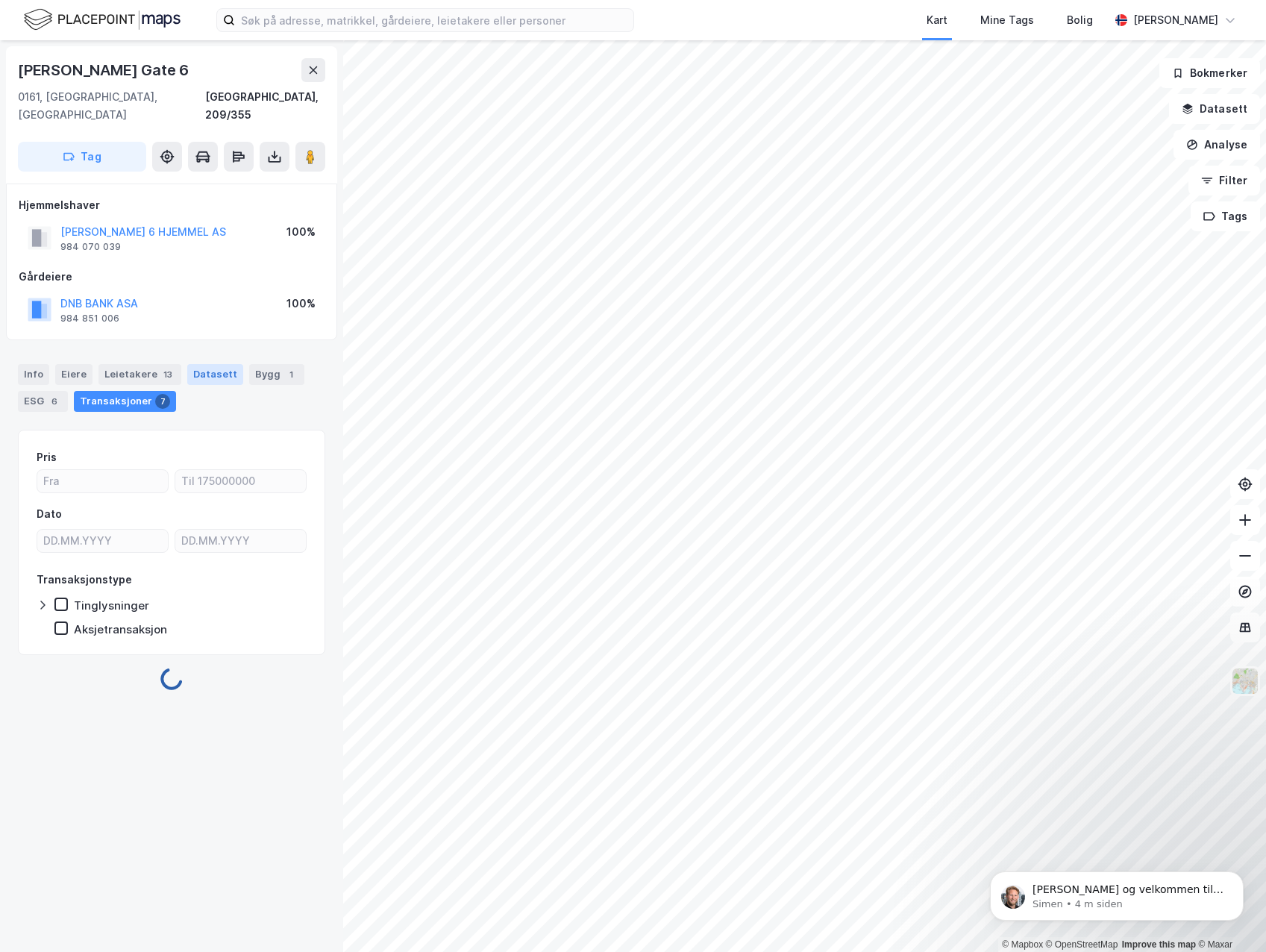
click at [214, 364] on div "Datasett" at bounding box center [214, 374] width 55 height 21
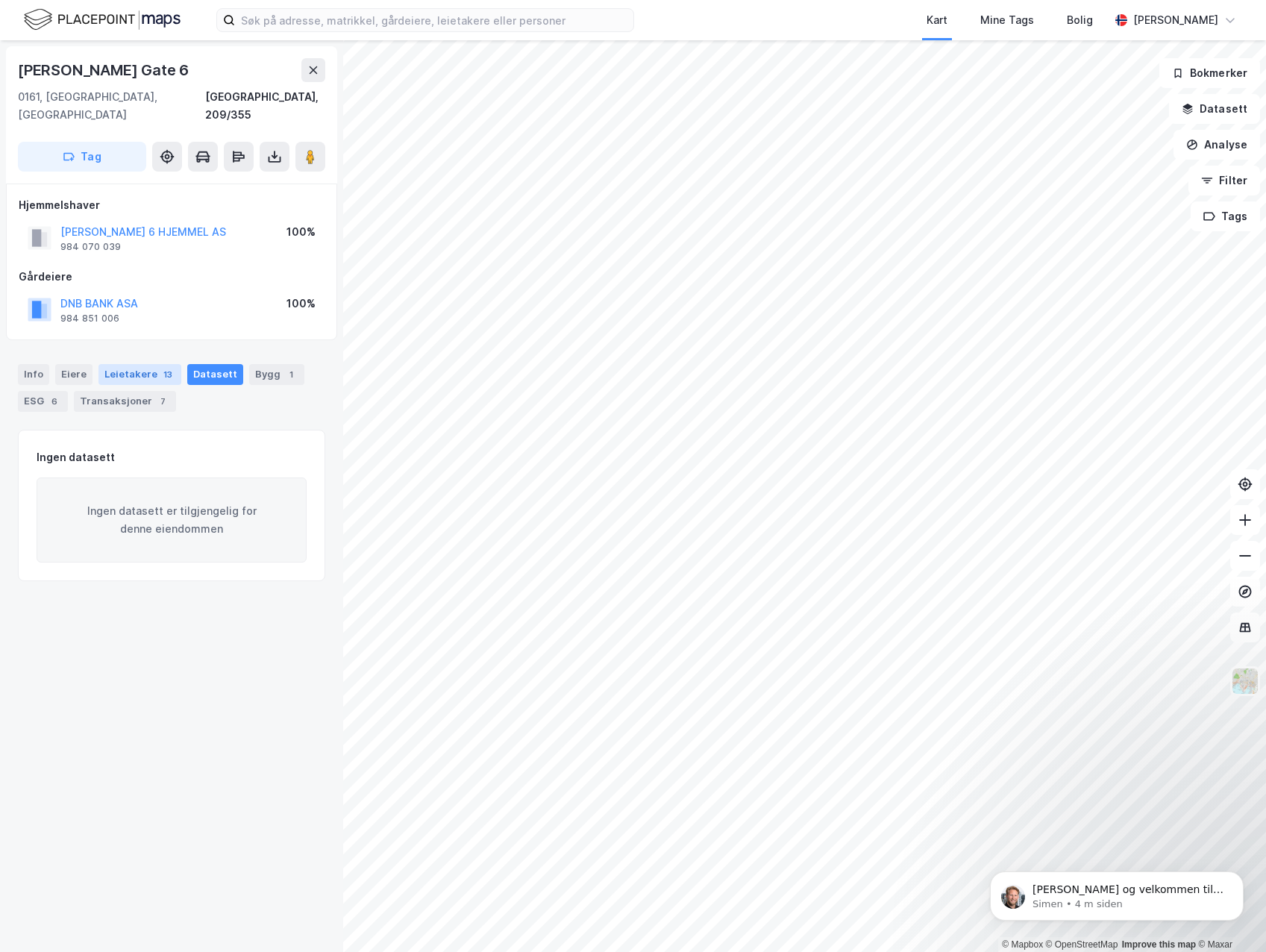
click at [147, 364] on div "Leietakere 13" at bounding box center [140, 374] width 83 height 21
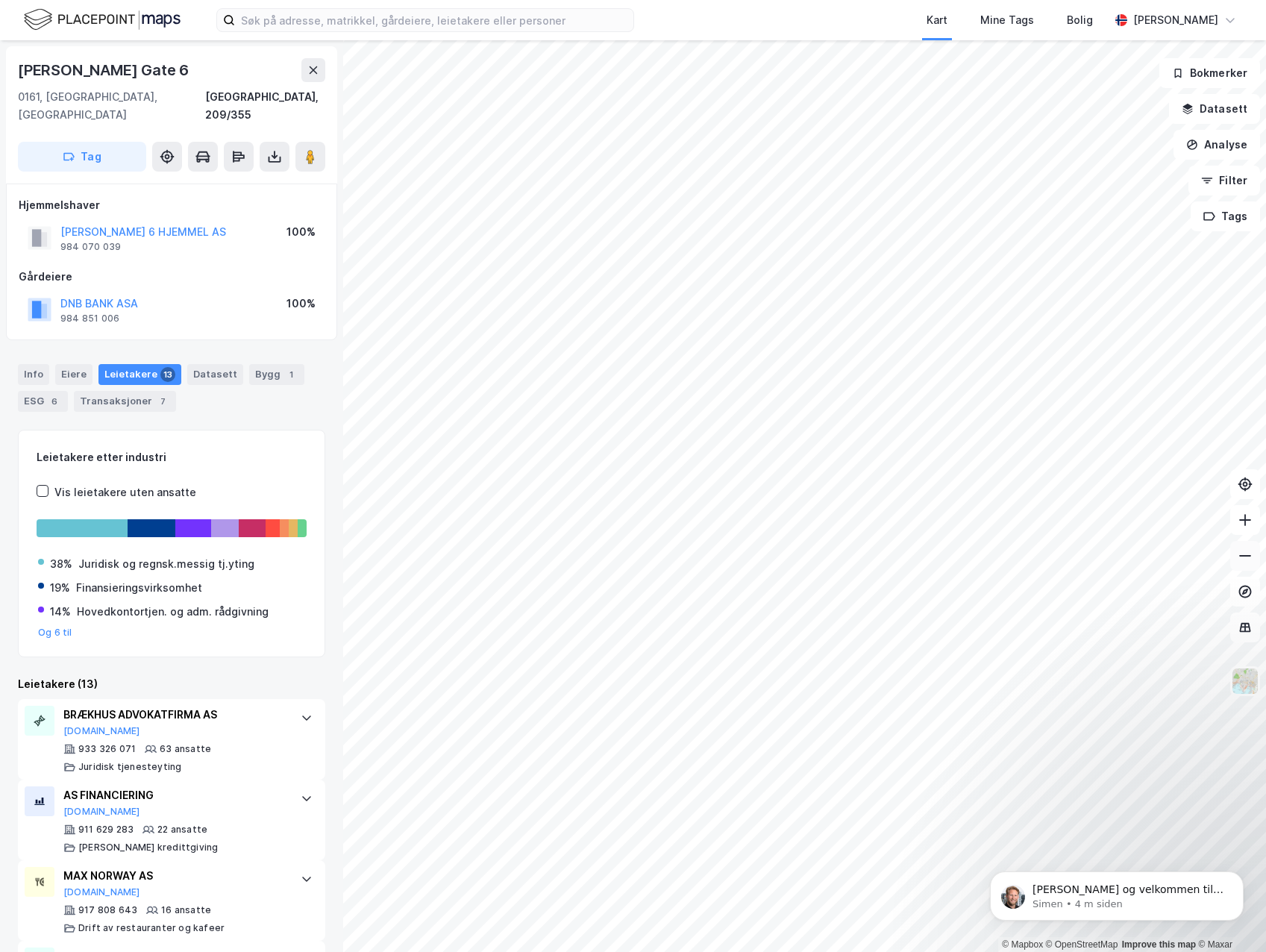
click at [1242, 553] on icon at bounding box center [1245, 556] width 15 height 15
